Goal: Task Accomplishment & Management: Manage account settings

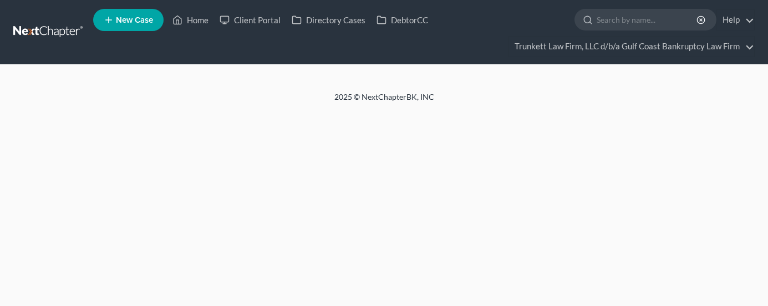
select select "0"
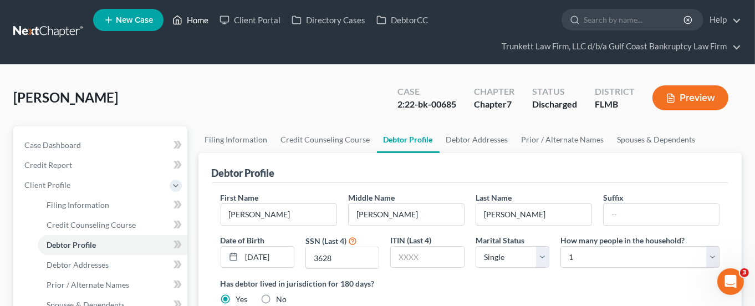
click at [195, 17] on link "Home" at bounding box center [190, 20] width 47 height 20
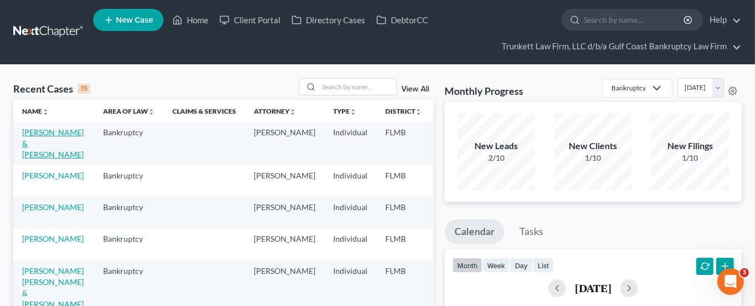
click at [35, 141] on link "[PERSON_NAME] & [PERSON_NAME]" at bounding box center [53, 144] width 62 height 32
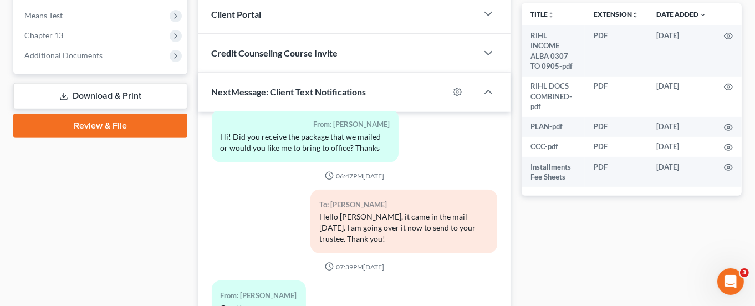
scroll to position [377, 0]
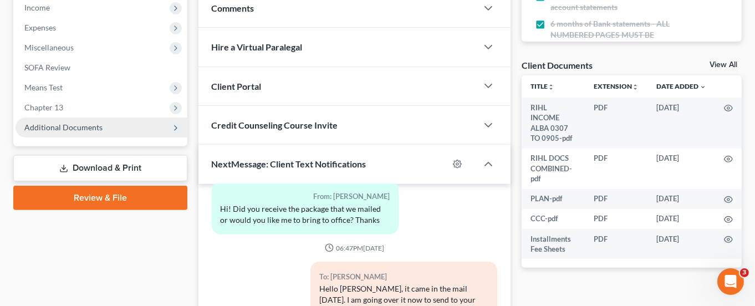
click at [40, 127] on span "Additional Documents" at bounding box center [63, 127] width 78 height 9
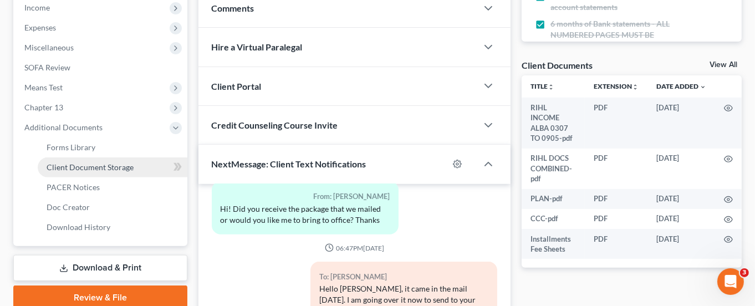
click at [72, 164] on span "Client Document Storage" at bounding box center [90, 167] width 87 height 9
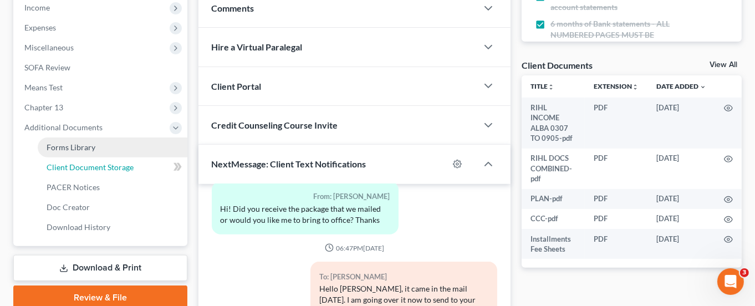
select select "4"
select select "9"
select select "12"
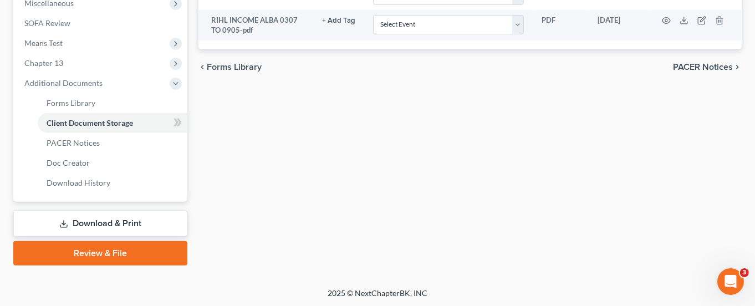
scroll to position [172, 0]
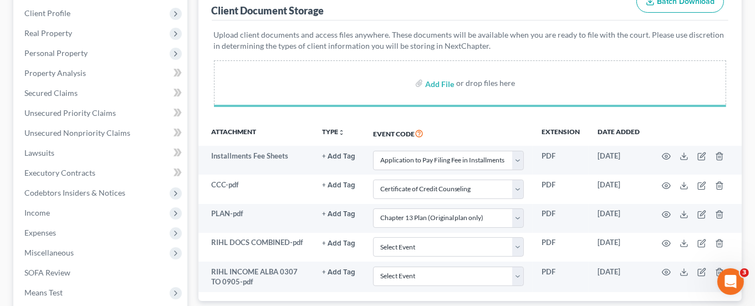
drag, startPoint x: 393, startPoint y: 86, endPoint x: 404, endPoint y: 70, distance: 19.5
click at [396, 84] on div "Add File or drop files here" at bounding box center [470, 82] width 513 height 44
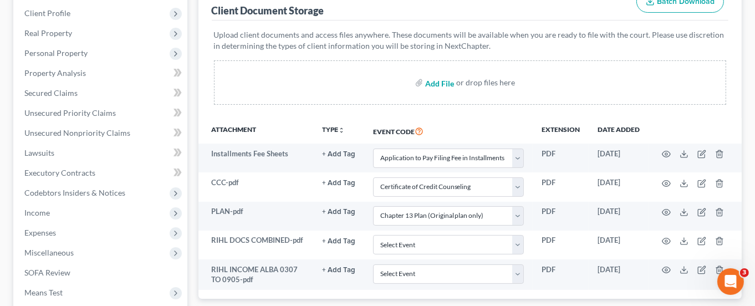
select select "4"
select select "9"
select select "12"
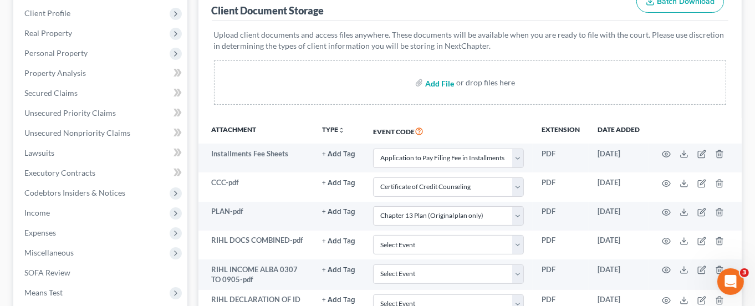
drag, startPoint x: 404, startPoint y: 70, endPoint x: 448, endPoint y: 85, distance: 45.8
click at [446, 80] on div "Add File or drop files here" at bounding box center [470, 82] width 513 height 44
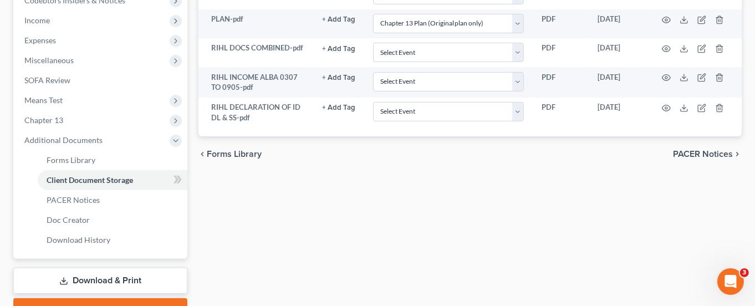
scroll to position [422, 0]
